Goal: Task Accomplishment & Management: Complete application form

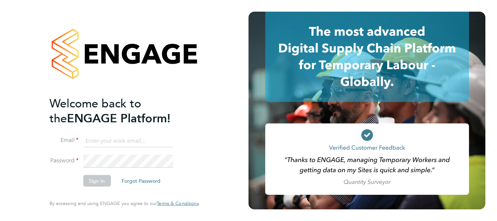
type input "liam@serlimited.com"
click at [101, 184] on button "Sign In" at bounding box center [97, 181] width 28 height 12
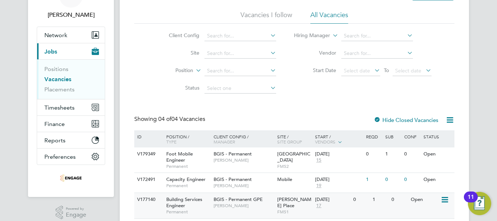
scroll to position [93, 0]
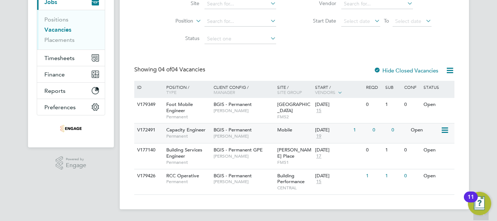
click at [185, 133] on span "Permanent" at bounding box center [188, 136] width 44 height 6
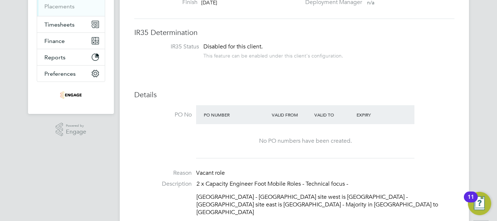
scroll to position [182, 0]
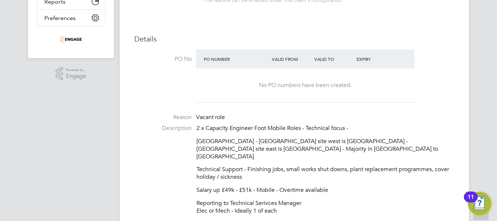
click at [295, 90] on div "No PO numbers have been created." at bounding box center [305, 85] width 204 height 34
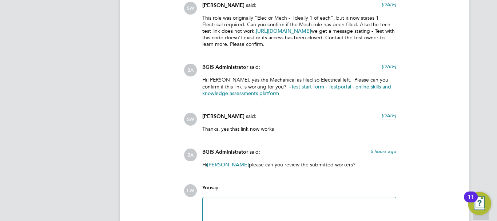
scroll to position [2300, 0]
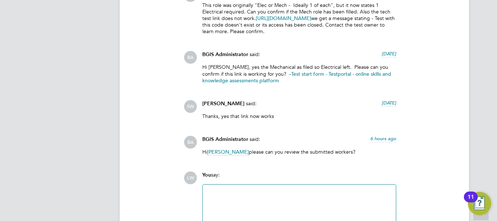
click at [245, 71] on link "Test start form - Testportal - online skills and knowledge assessments platform" at bounding box center [296, 77] width 189 height 13
